Goal: Transaction & Acquisition: Purchase product/service

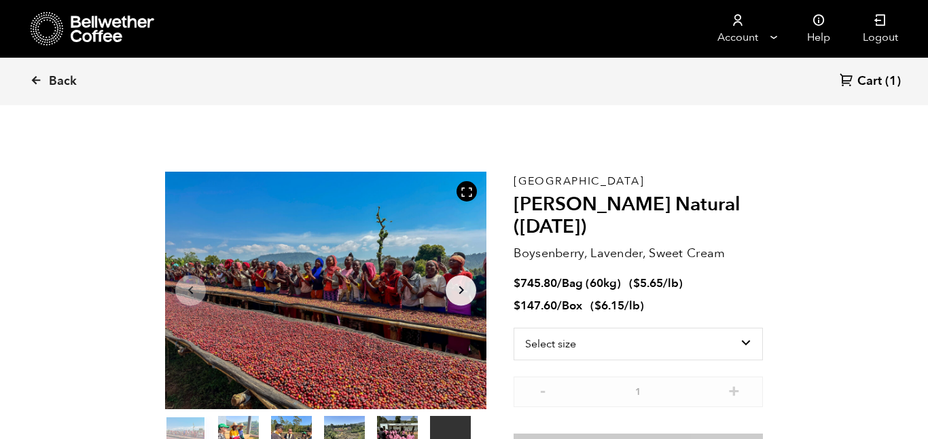
scroll to position [591, 581]
click at [52, 86] on span "Back" at bounding box center [63, 81] width 28 height 16
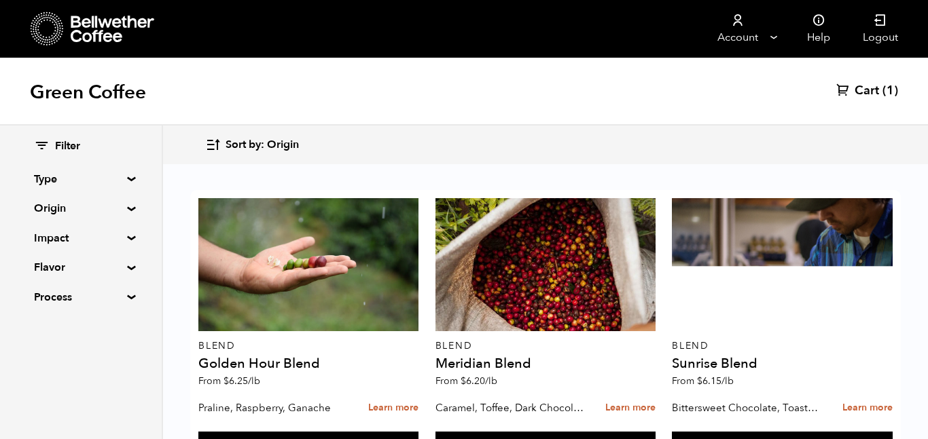
scroll to position [875, 0]
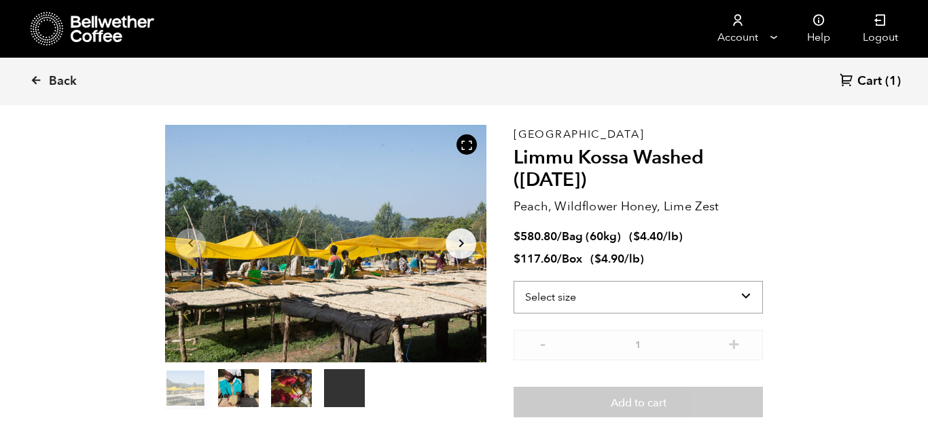
click at [630, 295] on select "Select size Bag (60kg) (132 lbs) Box (24 lbs)" at bounding box center [637, 297] width 249 height 33
click at [513, 281] on select "Select size Bag (60kg) (132 lbs) Box (24 lbs)" at bounding box center [637, 297] width 249 height 33
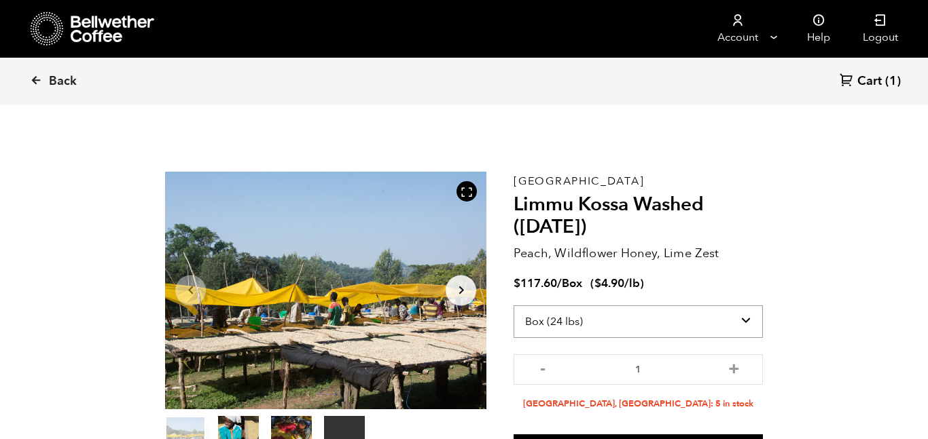
click at [677, 329] on select "Select size Bag (60kg) (132 lbs) Box (24 lbs)" at bounding box center [637, 322] width 249 height 33
click at [513, 306] on select "Select size Bag (60kg) (132 lbs) Box (24 lbs)" at bounding box center [637, 322] width 249 height 33
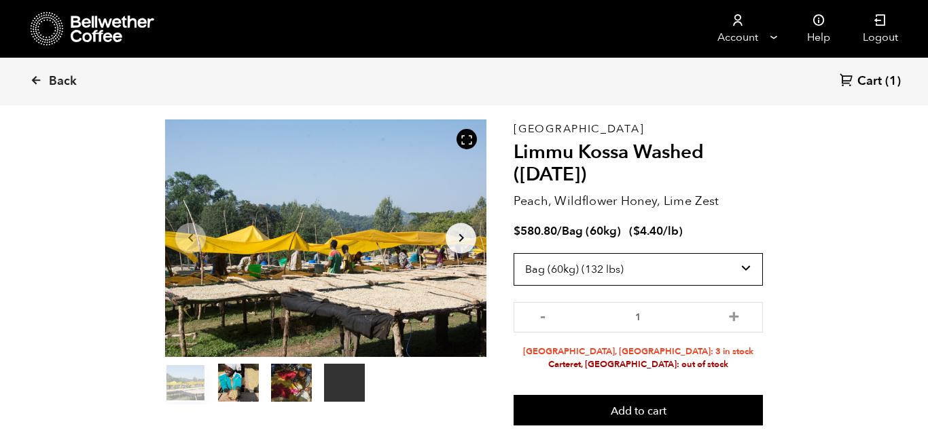
scroll to position [54, 0]
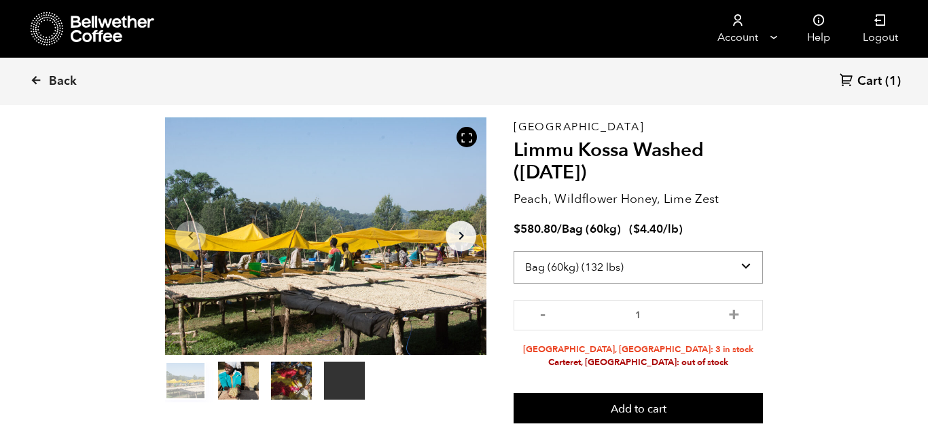
click at [716, 273] on select "Select size Bag (60kg) (132 lbs) Box (24 lbs)" at bounding box center [637, 267] width 249 height 33
select select "box"
click at [513, 251] on select "Select size Bag (60kg) (132 lbs) Box (24 lbs)" at bounding box center [637, 267] width 249 height 33
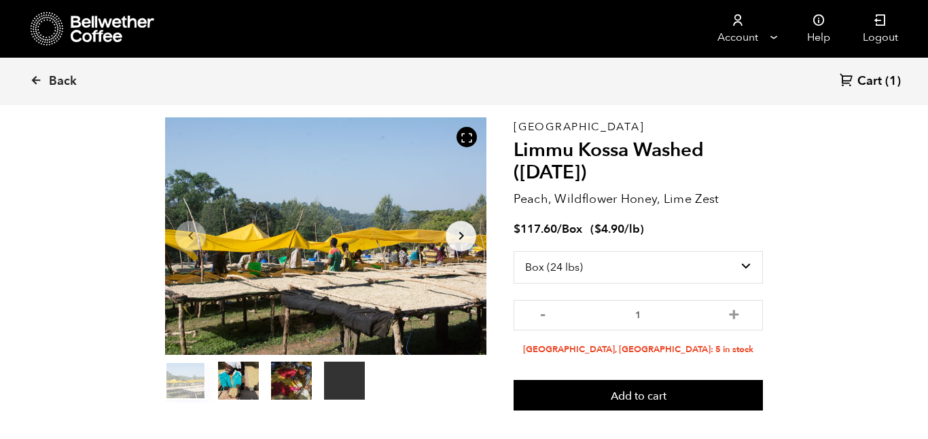
click at [878, 85] on span "Cart" at bounding box center [869, 81] width 24 height 16
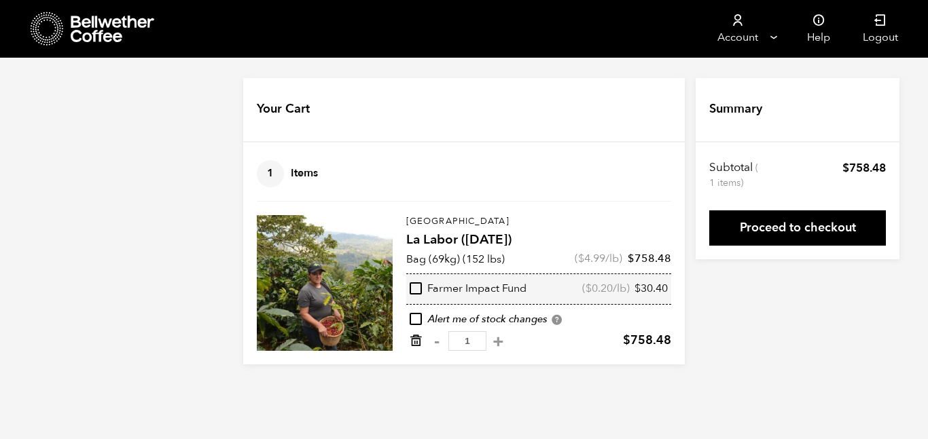
click at [414, 340] on icon "Remove from cart" at bounding box center [416, 341] width 14 height 14
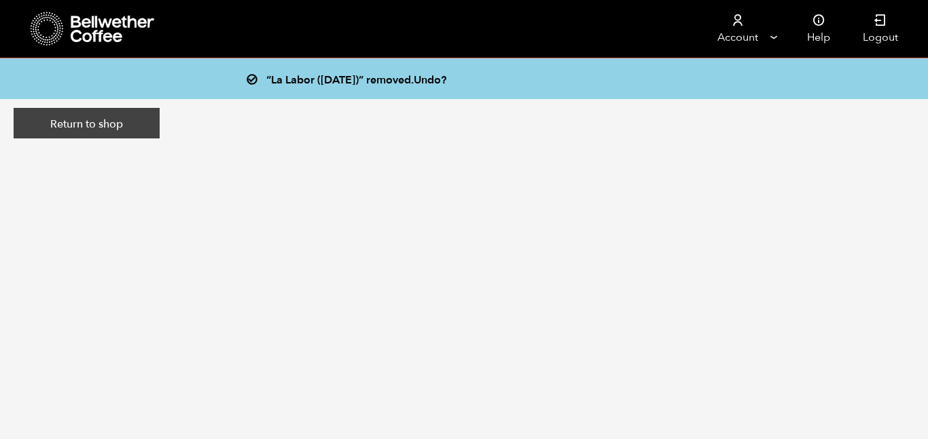
click at [79, 122] on link "Return to shop" at bounding box center [87, 123] width 146 height 31
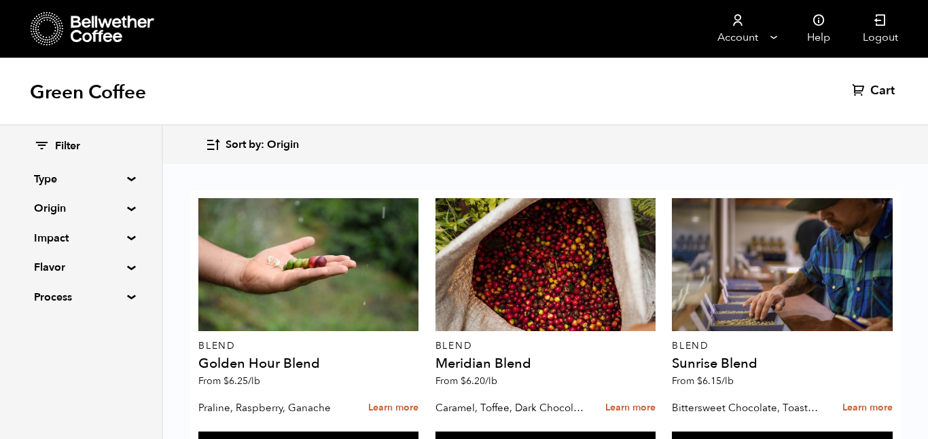
scroll to position [860, 0]
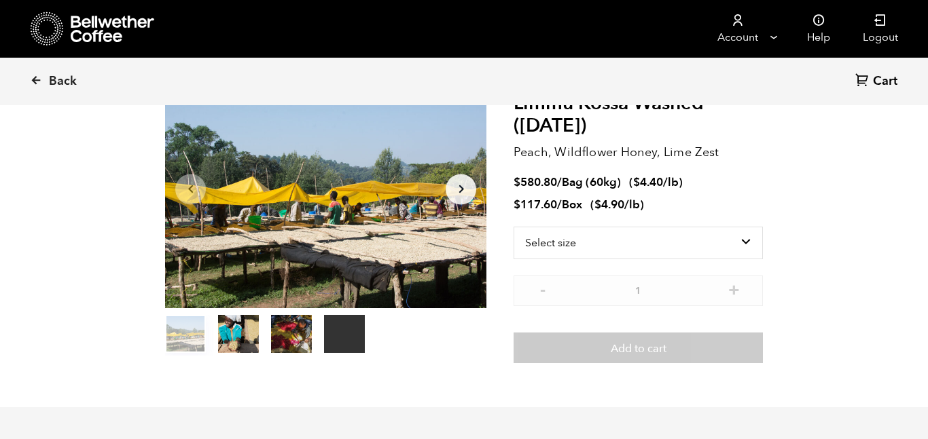
scroll to position [115, 0]
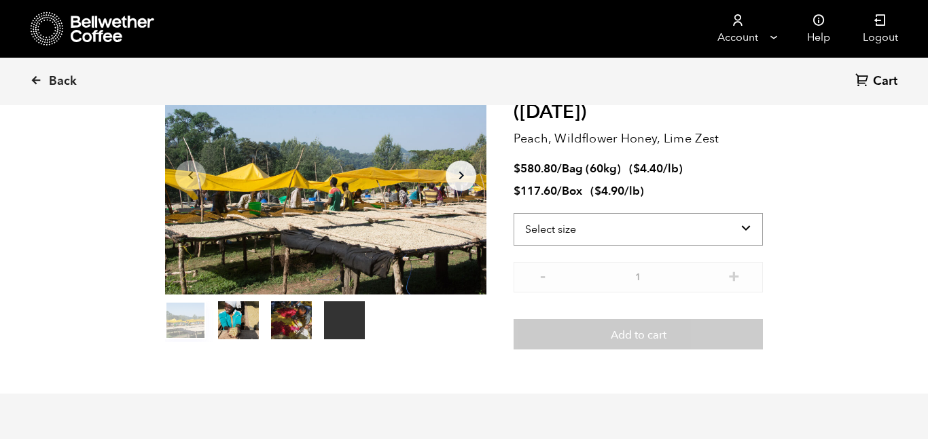
click at [600, 236] on select "Select size Bag (60kg) (132 lbs) Box (24 lbs)" at bounding box center [637, 229] width 249 height 33
select select "box"
click at [513, 213] on select "Select size Bag (60kg) (132 lbs) Box (24 lbs)" at bounding box center [637, 229] width 249 height 33
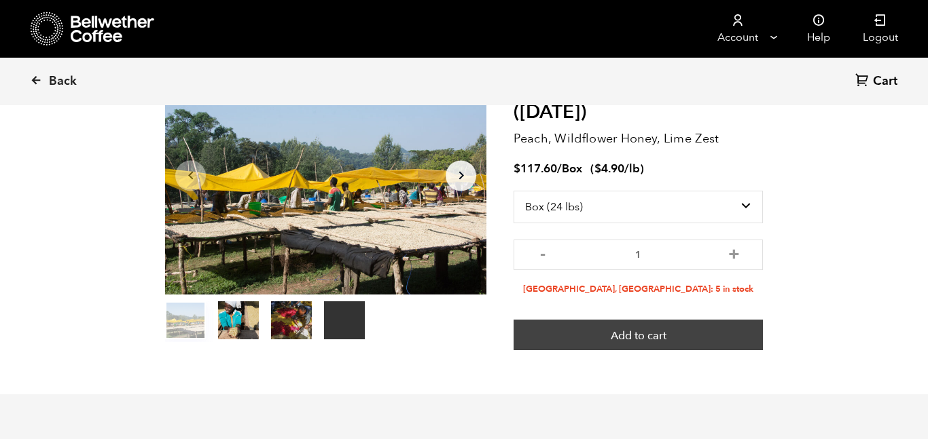
click at [636, 332] on button "Add to cart" at bounding box center [637, 335] width 249 height 31
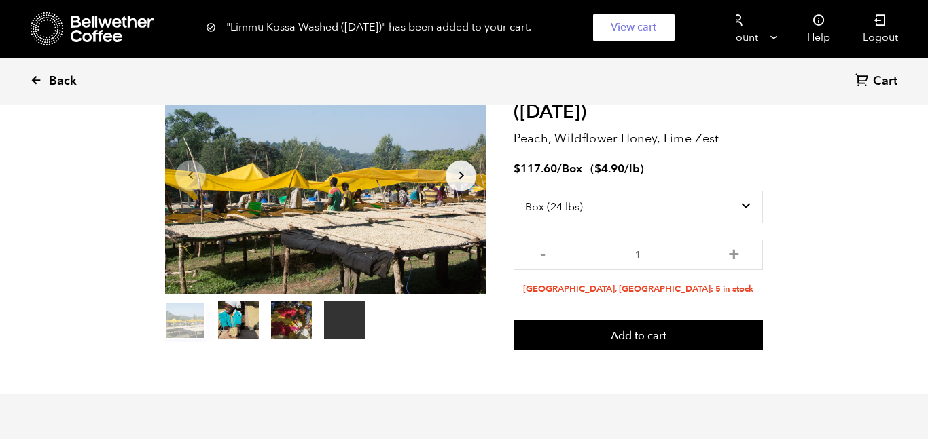
click at [56, 84] on span "Back" at bounding box center [63, 81] width 28 height 16
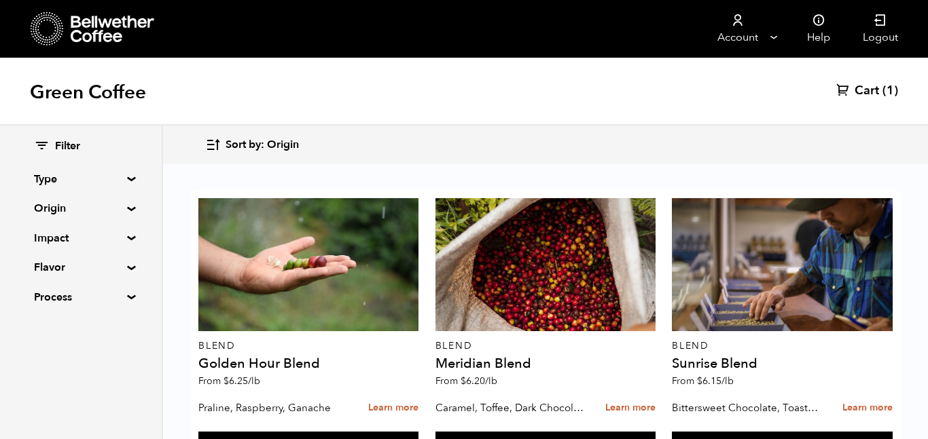
scroll to position [1174, 0]
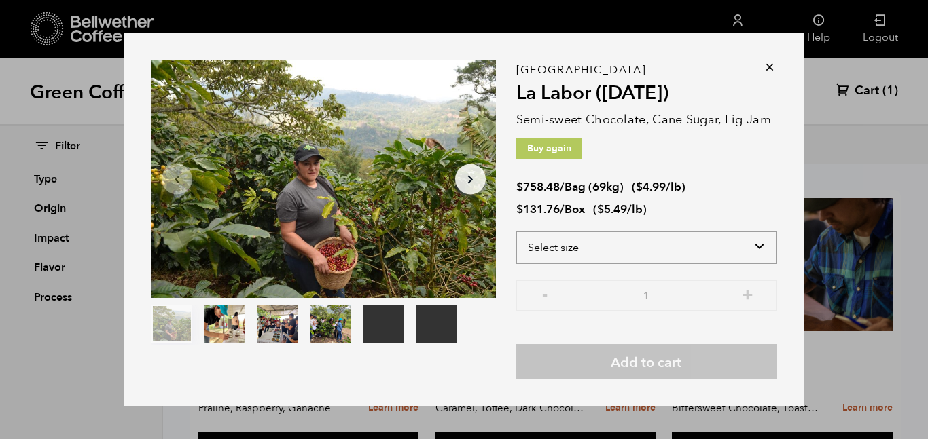
click at [645, 246] on select "Select size Bag (69kg) (152 lbs) Box (24 lbs)" at bounding box center [646, 248] width 260 height 33
click at [516, 232] on select "Select size Bag (69kg) (152 lbs) Box (24 lbs)" at bounding box center [646, 248] width 260 height 33
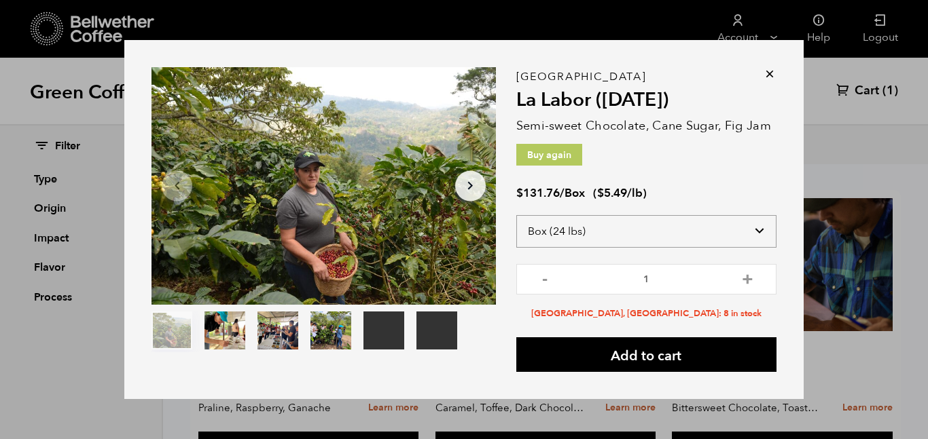
click at [673, 234] on select "Select size Bag (69kg) (152 lbs) Box (24 lbs)" at bounding box center [646, 231] width 260 height 33
click at [516, 215] on select "Select size Bag (69kg) (152 lbs) Box (24 lbs)" at bounding box center [646, 231] width 260 height 33
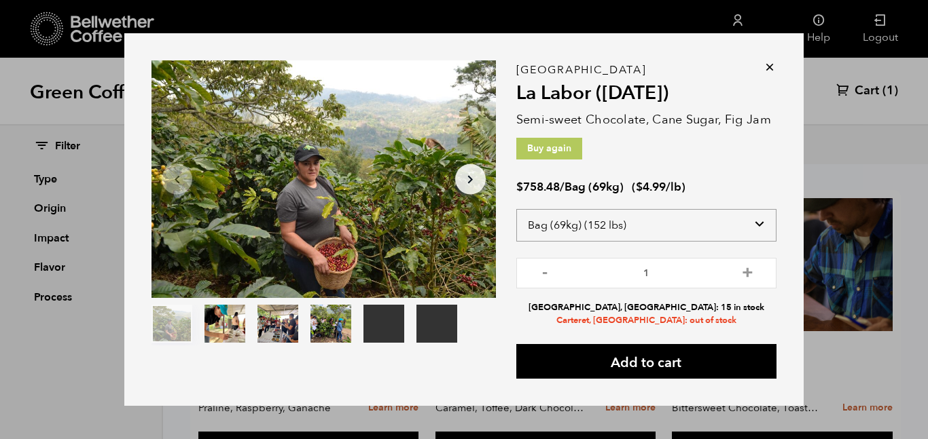
click at [678, 232] on select "Select size Bag (69kg) (152 lbs) Box (24 lbs)" at bounding box center [646, 225] width 260 height 33
select select "box"
click at [516, 215] on select "Select size Bag (69kg) (152 lbs) Box (24 lbs)" at bounding box center [646, 225] width 260 height 33
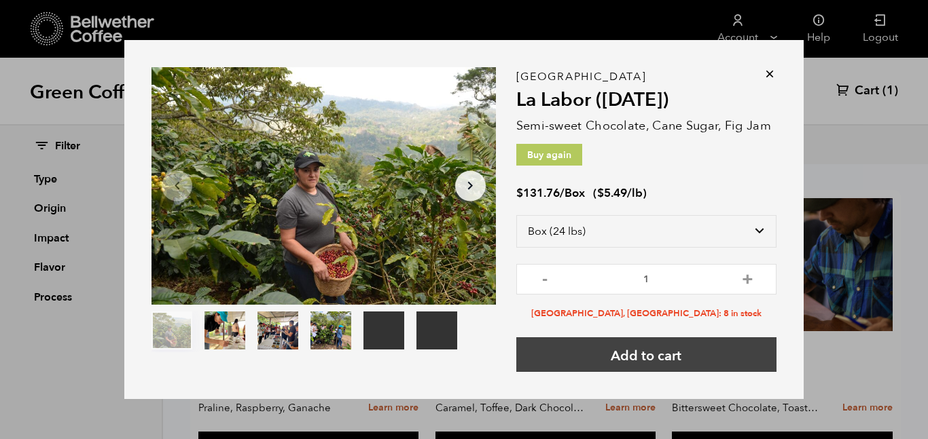
click at [674, 357] on button "Add to cart" at bounding box center [646, 354] width 260 height 35
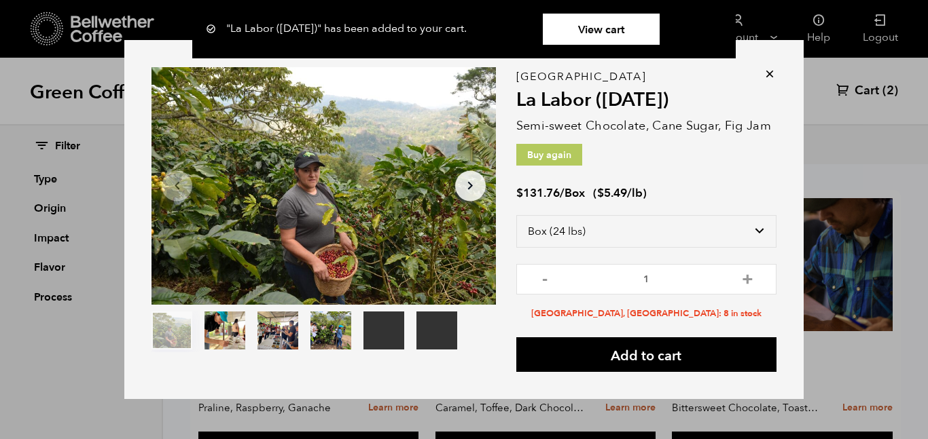
click at [760, 73] on div ""La Labor (JUL 24)" has been added to your cart. View cart {"cart_contents_coun…" at bounding box center [646, 220] width 260 height 306
click at [764, 74] on icon at bounding box center [770, 74] width 14 height 14
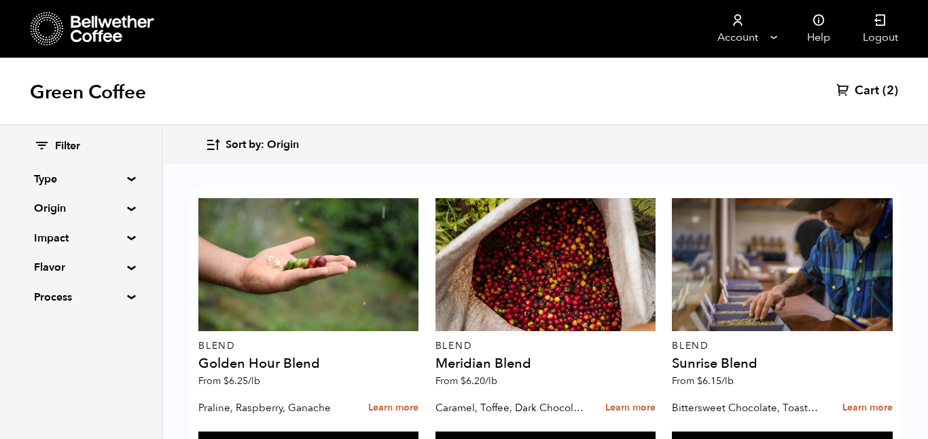
scroll to position [1149, 0]
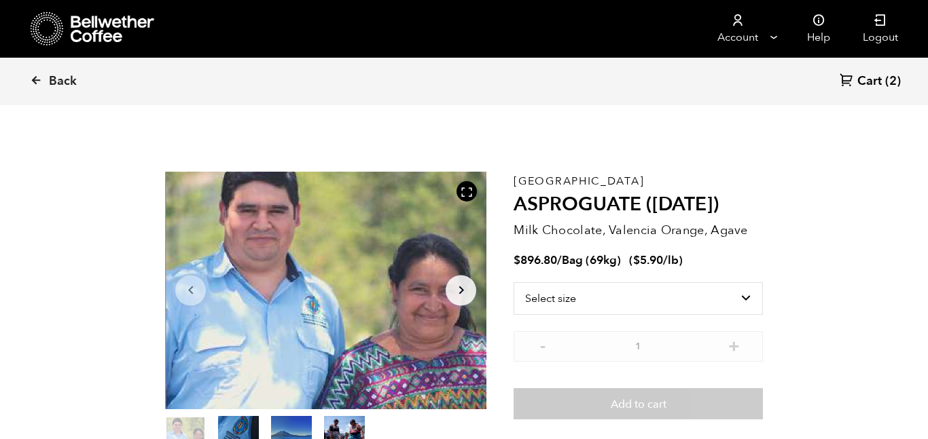
click at [460, 295] on icon "Arrow Right" at bounding box center [461, 290] width 16 height 16
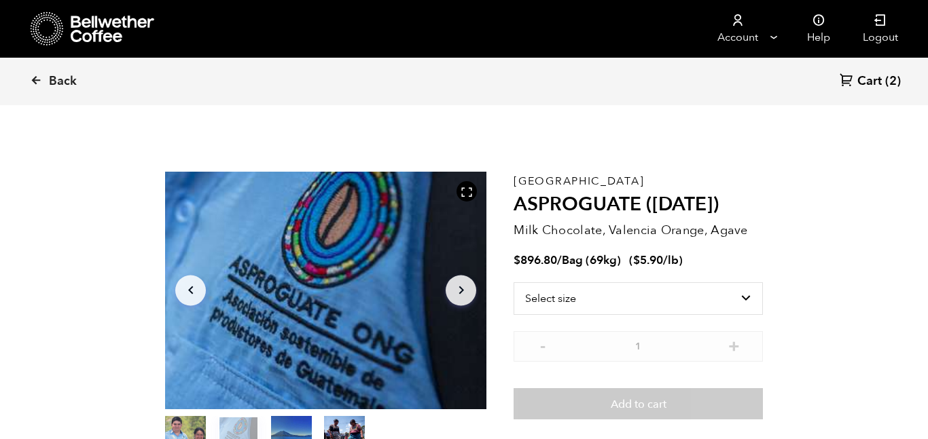
click at [460, 295] on icon "Arrow Right" at bounding box center [461, 290] width 16 height 16
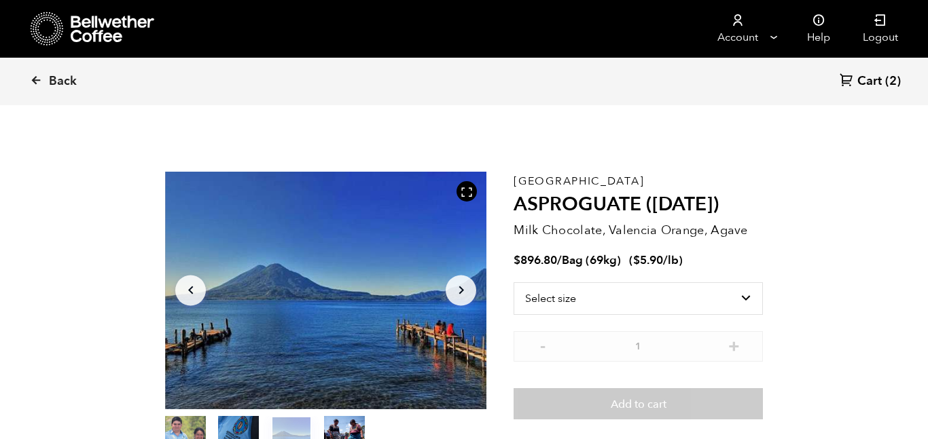
click at [460, 295] on icon "Arrow Right" at bounding box center [461, 290] width 16 height 16
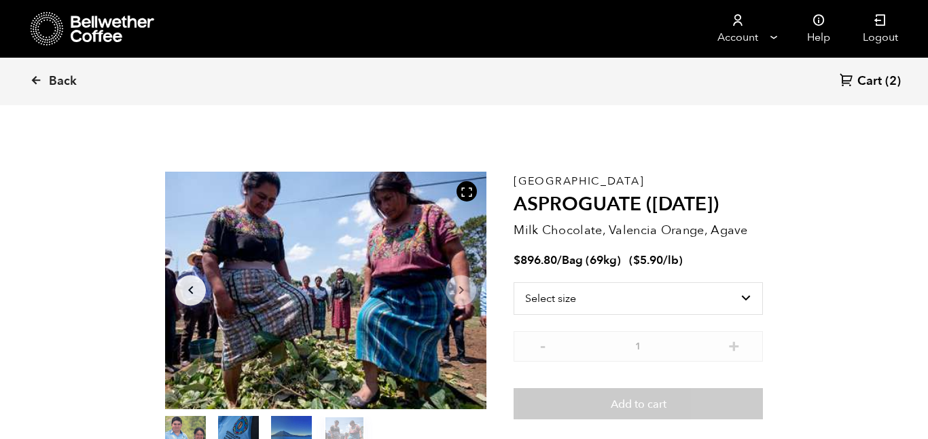
click at [460, 295] on icon "Arrow Right" at bounding box center [461, 290] width 16 height 16
click at [886, 77] on span "(2)" at bounding box center [893, 81] width 16 height 16
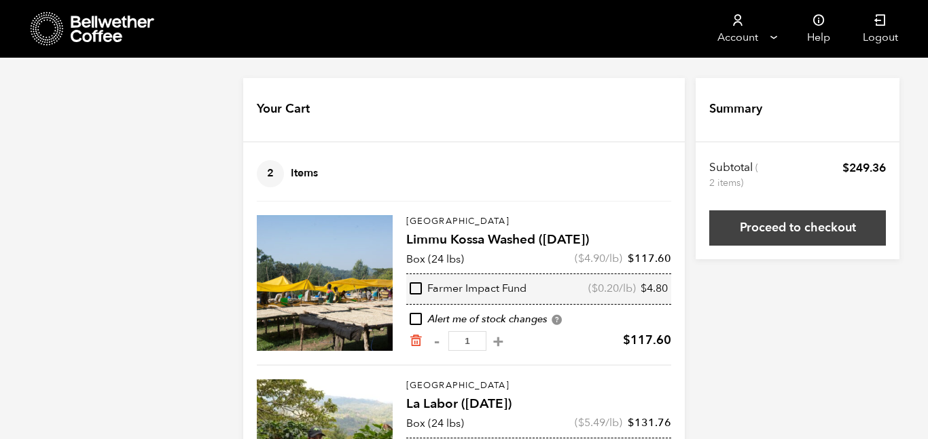
click at [784, 235] on link "Proceed to checkout" at bounding box center [797, 228] width 177 height 35
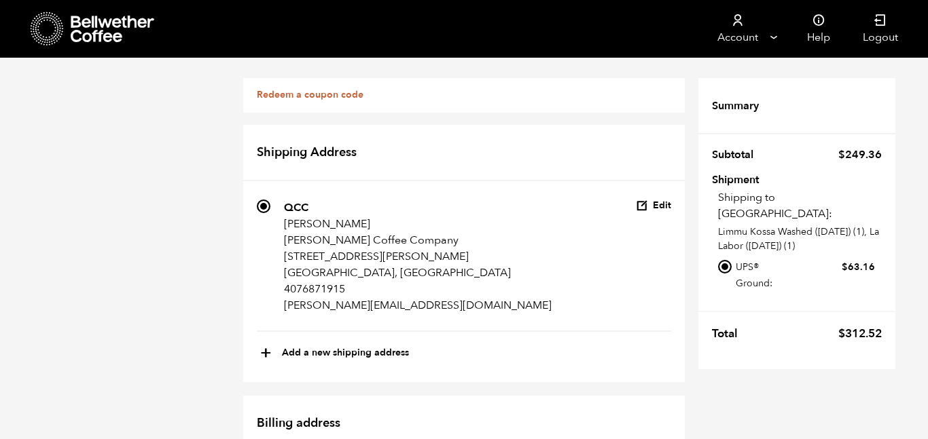
scroll to position [456, 0]
checkbox input "true"
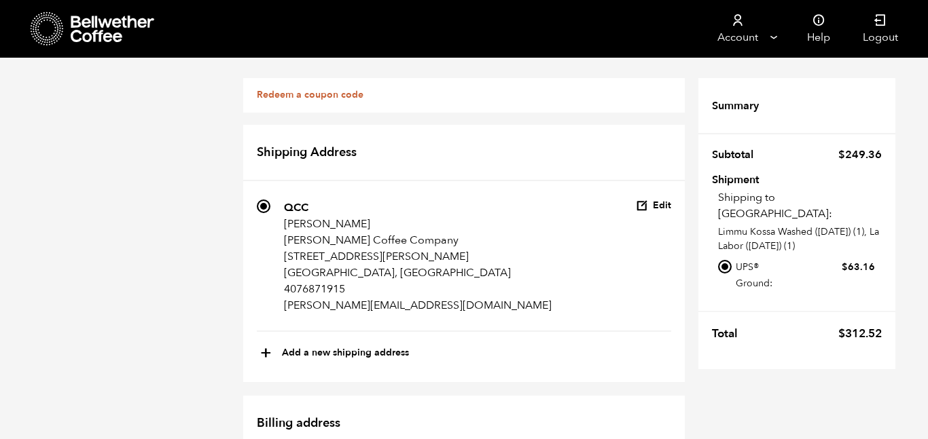
scroll to position [870, 0]
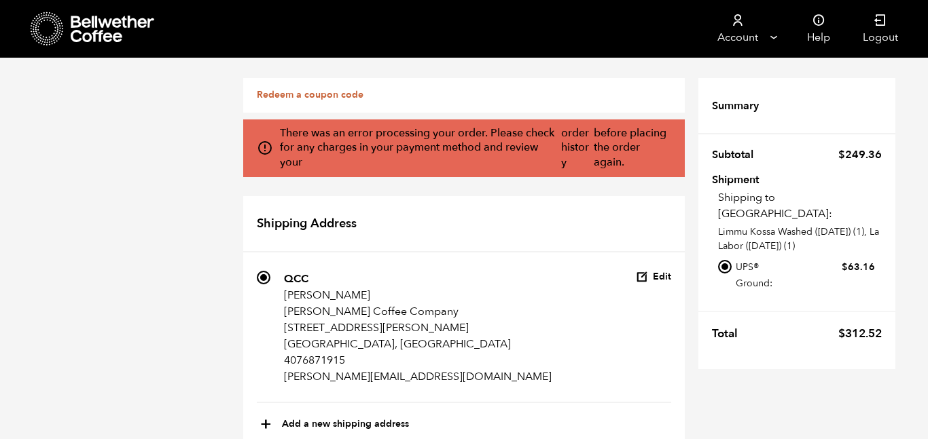
scroll to position [941, 0]
